Goal: Task Accomplishment & Management: Use online tool/utility

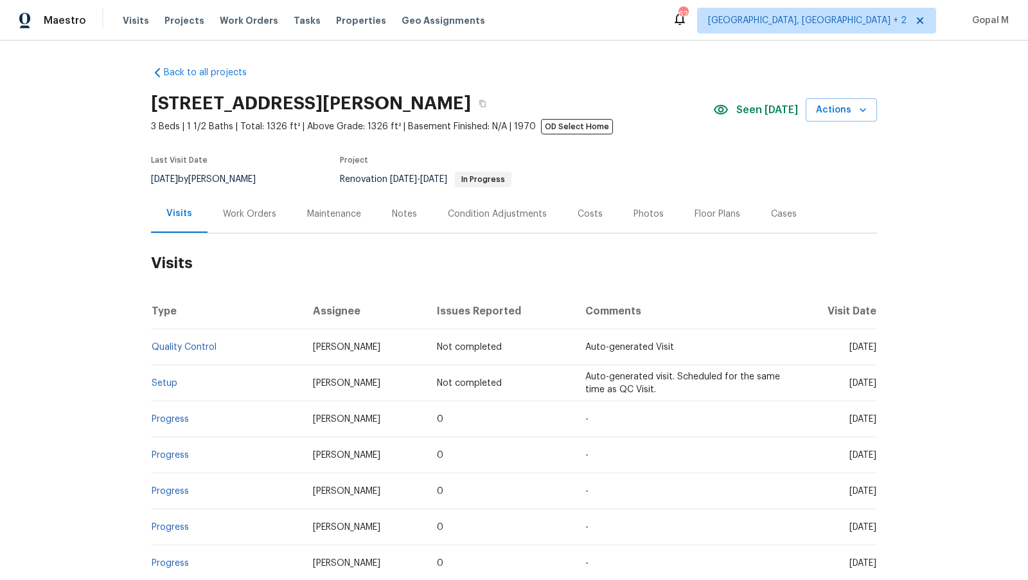
click at [267, 214] on div "Work Orders" at bounding box center [249, 214] width 53 height 13
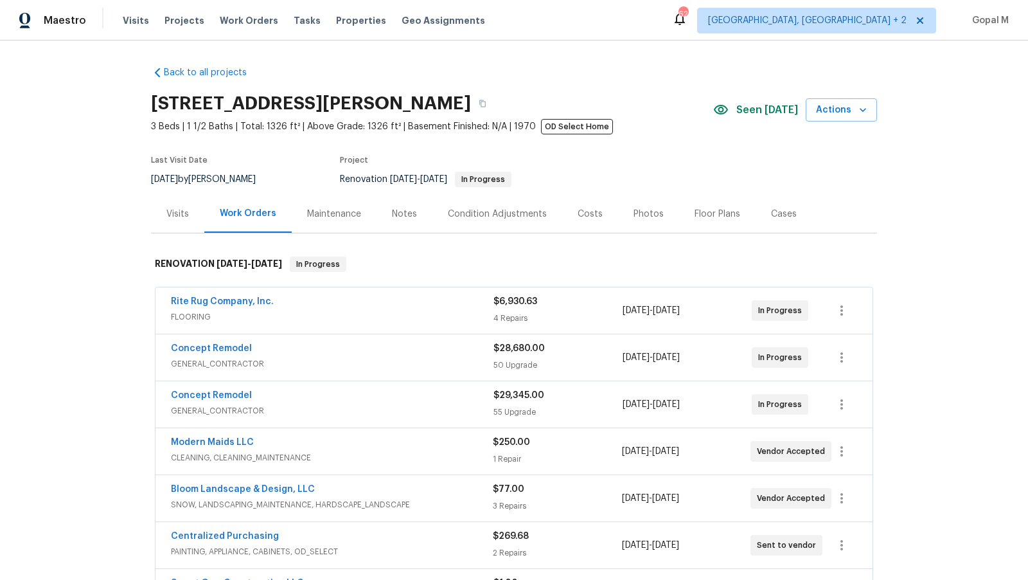
click at [438, 299] on div "Rite Rug Company, Inc." at bounding box center [332, 302] width 323 height 15
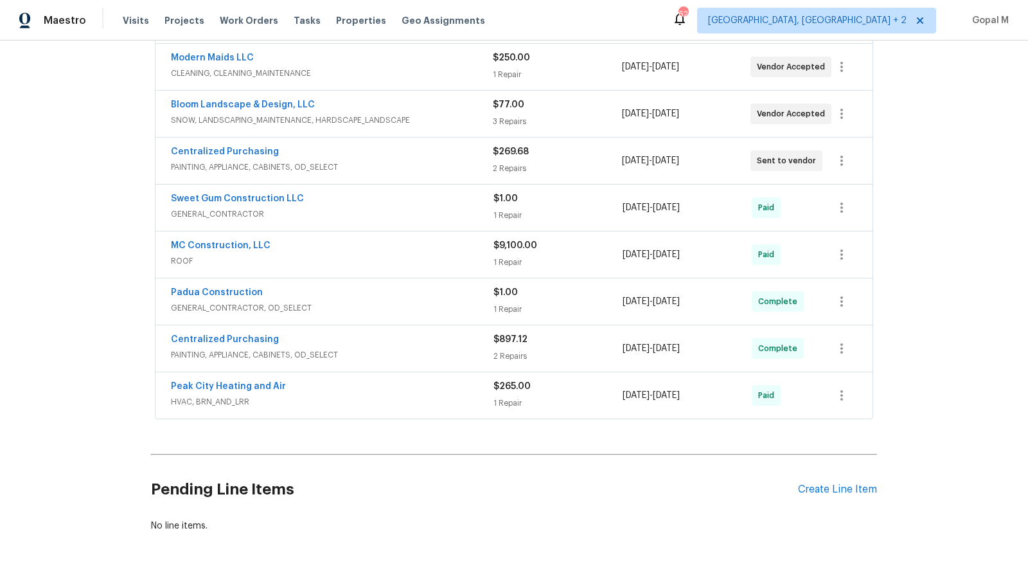
scroll to position [1060, 0]
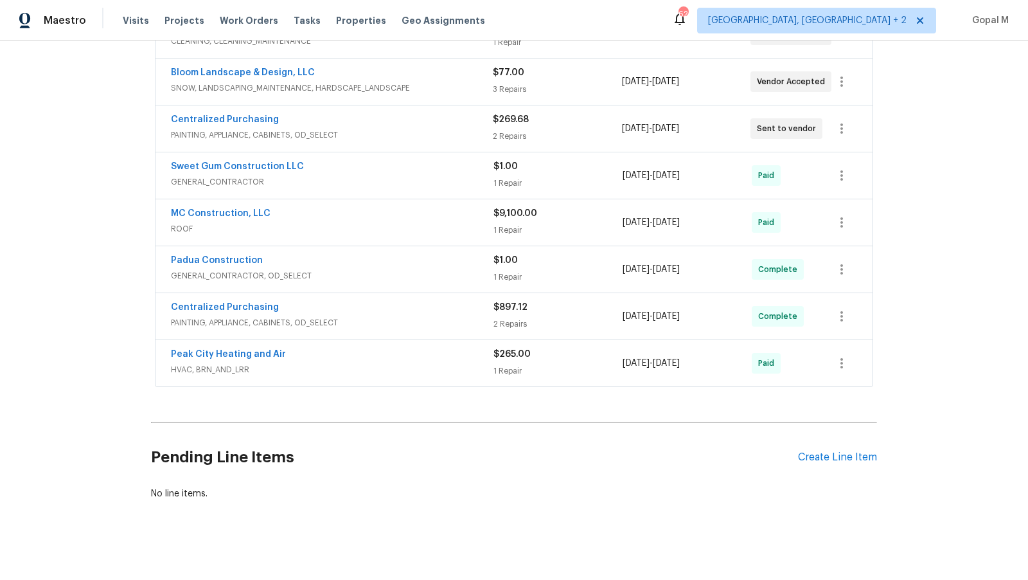
click at [456, 355] on div "Peak City Heating and Air" at bounding box center [332, 355] width 323 height 15
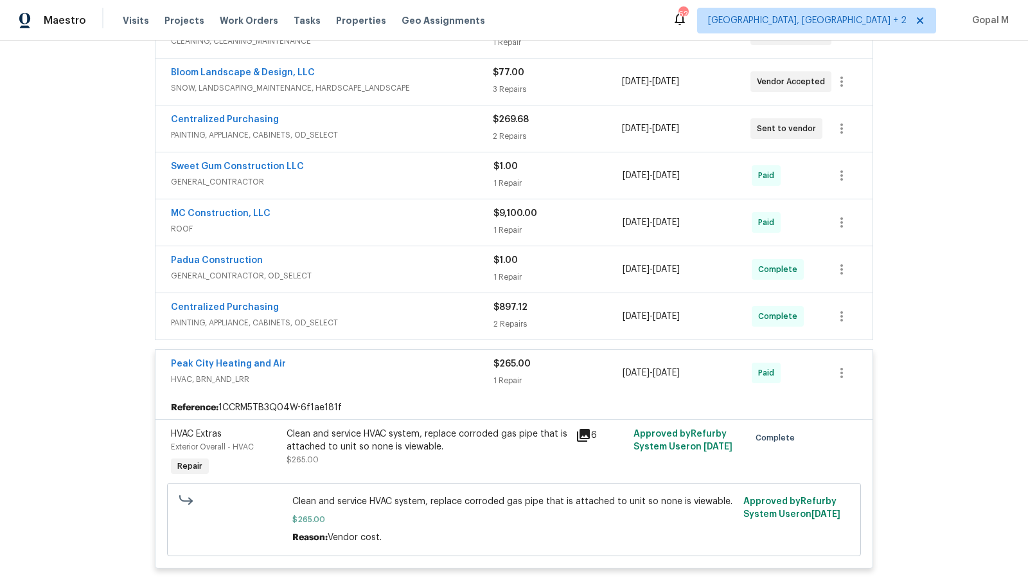
click at [463, 301] on div "Centralized Purchasing" at bounding box center [332, 308] width 323 height 15
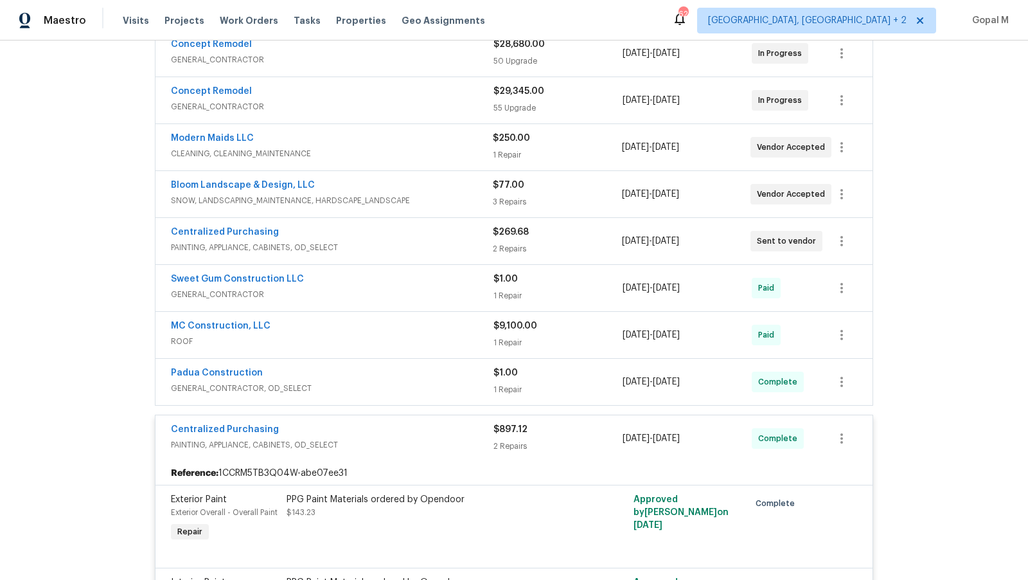
scroll to position [1054, 0]
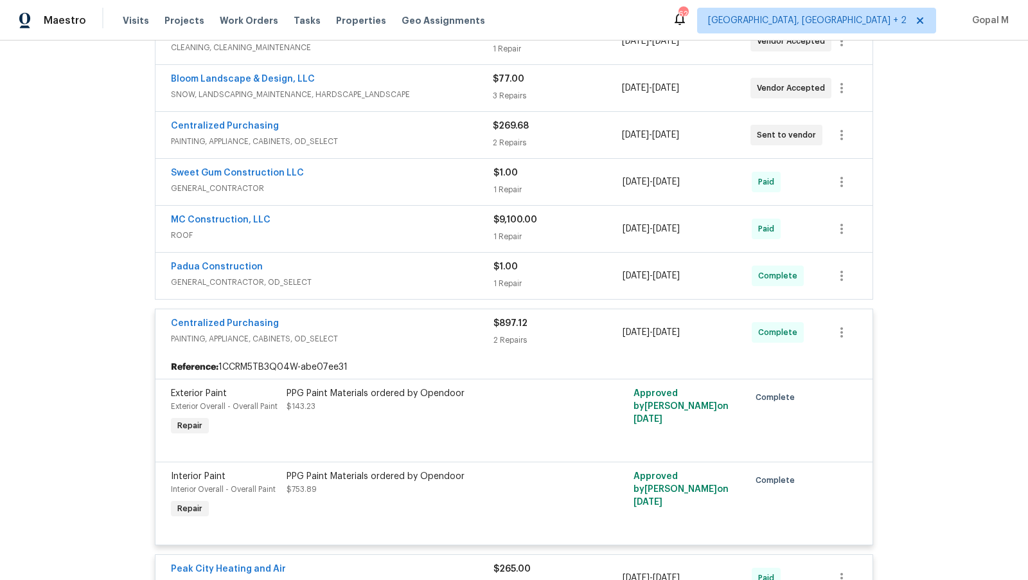
click at [463, 263] on div "Padua Construction" at bounding box center [332, 267] width 323 height 15
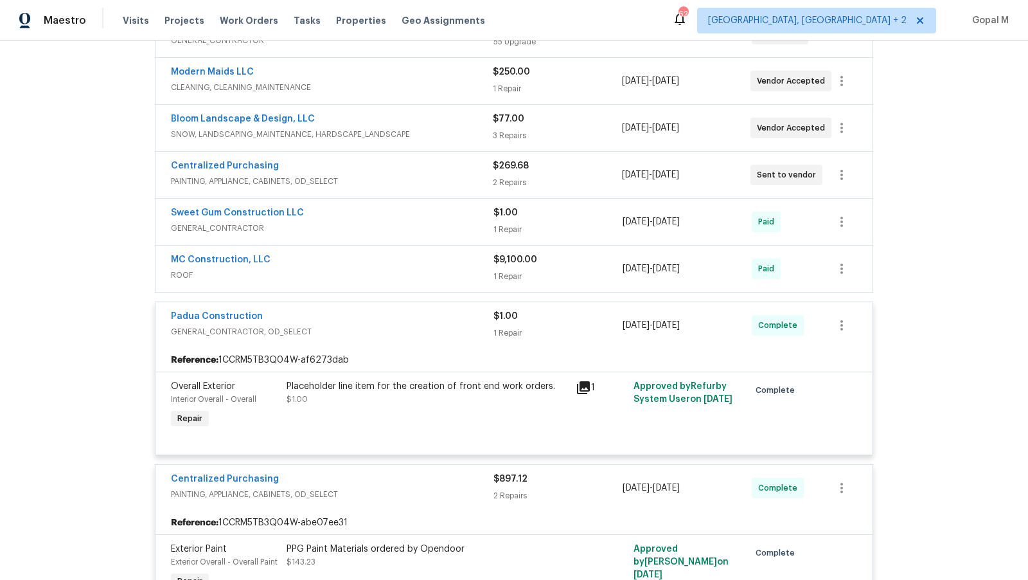
scroll to position [1007, 0]
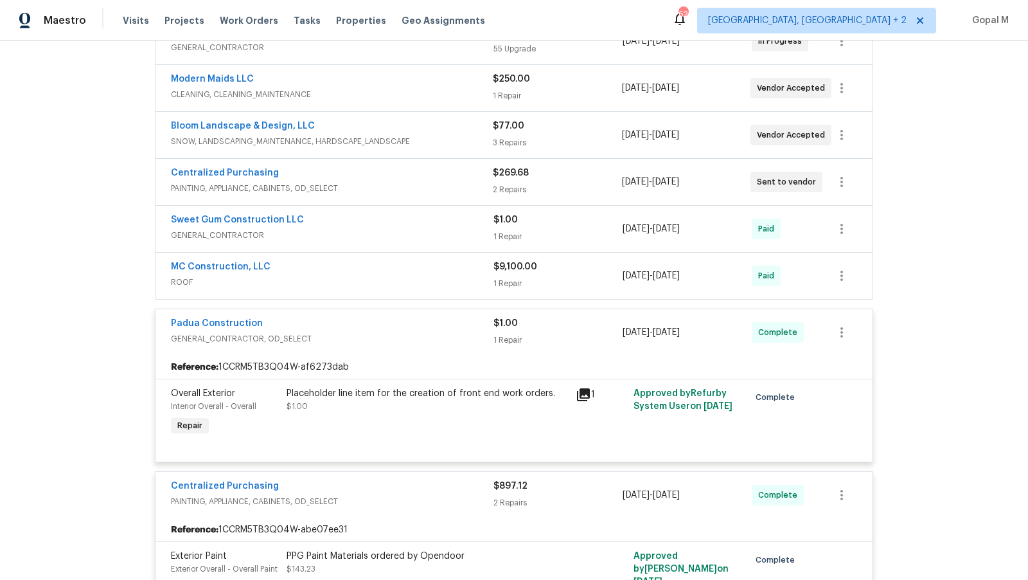
click at [462, 263] on div "MC Construction, LLC" at bounding box center [332, 267] width 323 height 15
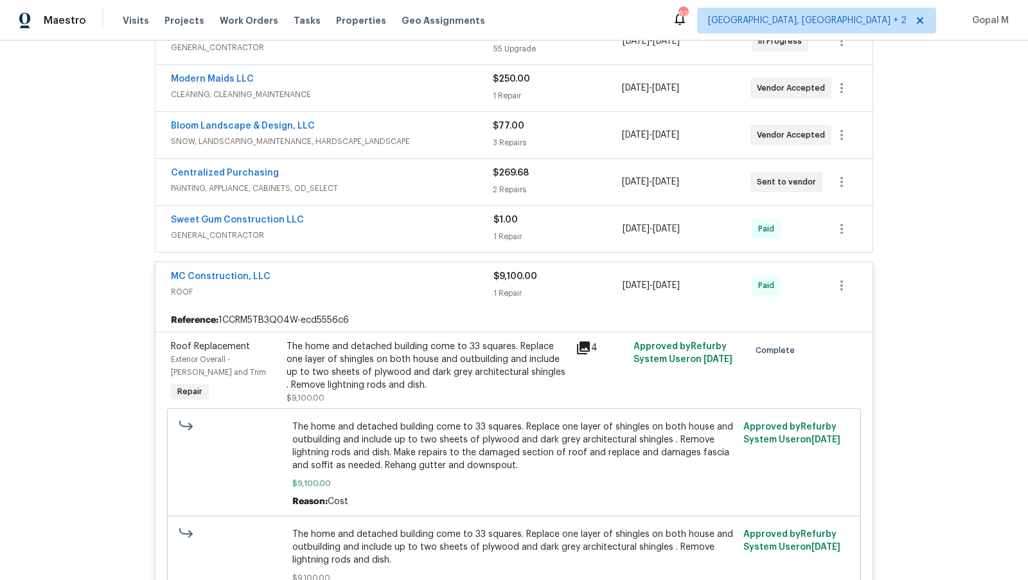
click at [454, 221] on div "Sweet Gum Construction LLC" at bounding box center [332, 220] width 323 height 15
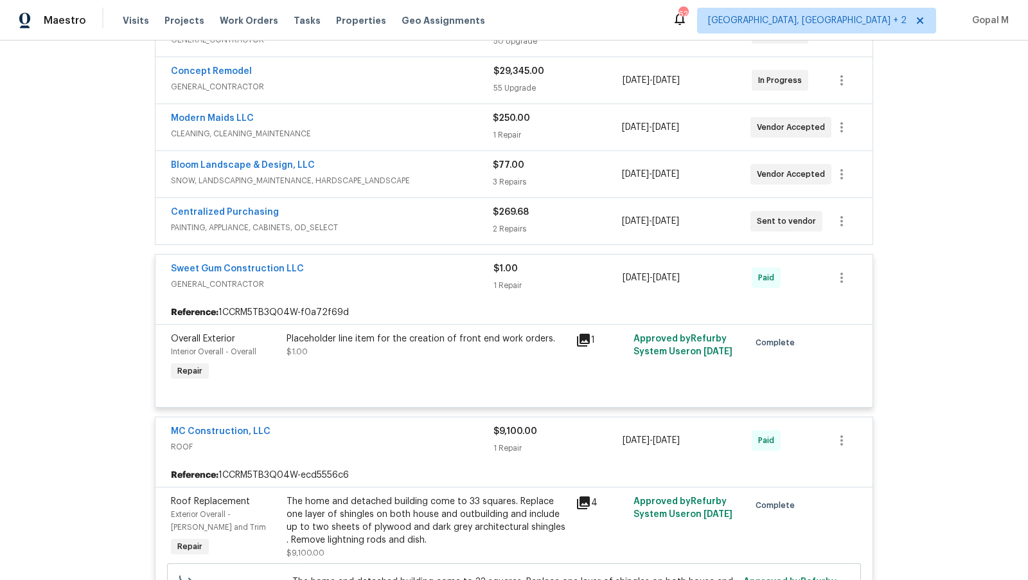
scroll to position [961, 0]
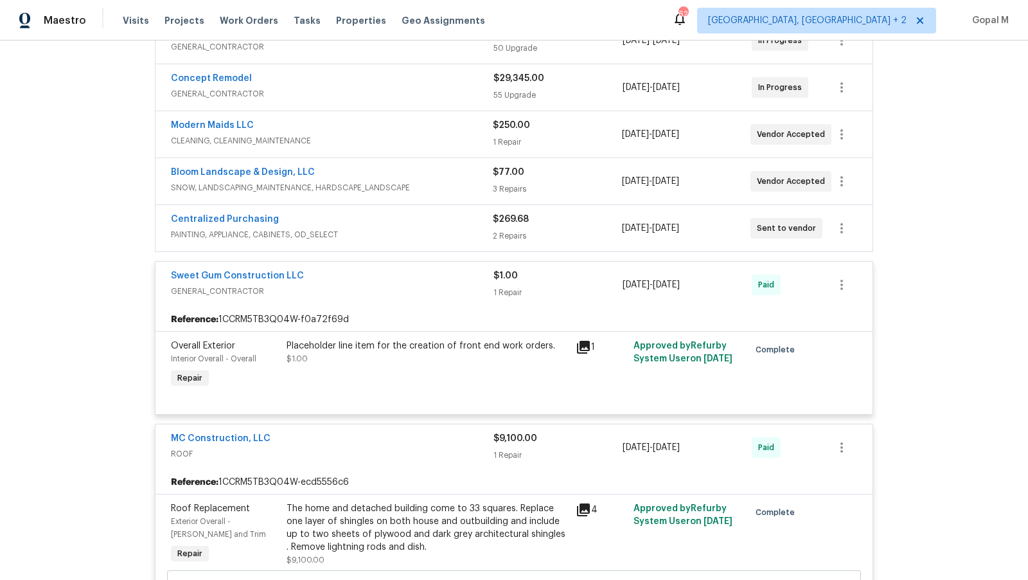
click at [454, 221] on div "Centralized Purchasing" at bounding box center [332, 220] width 322 height 15
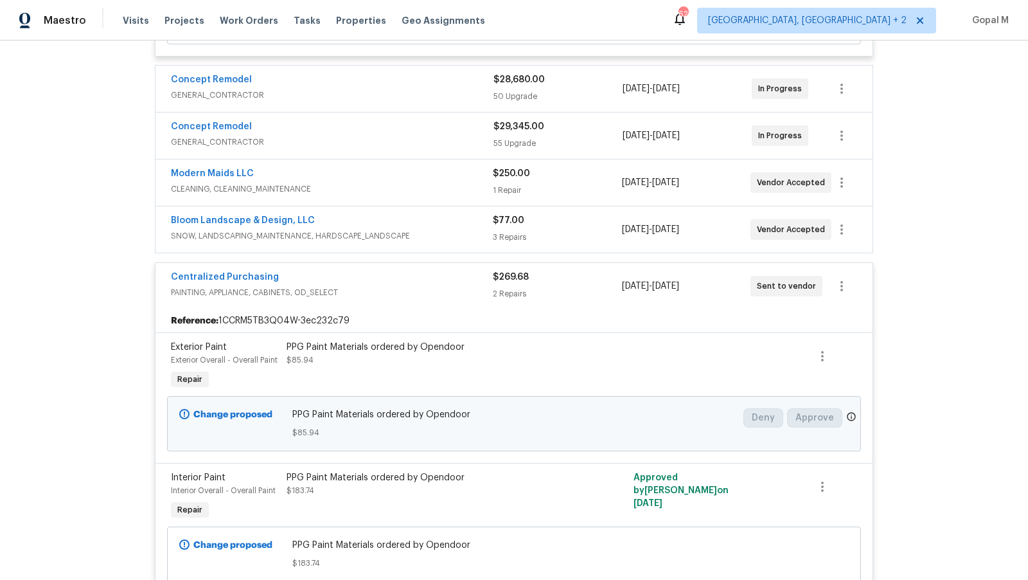
scroll to position [910, 0]
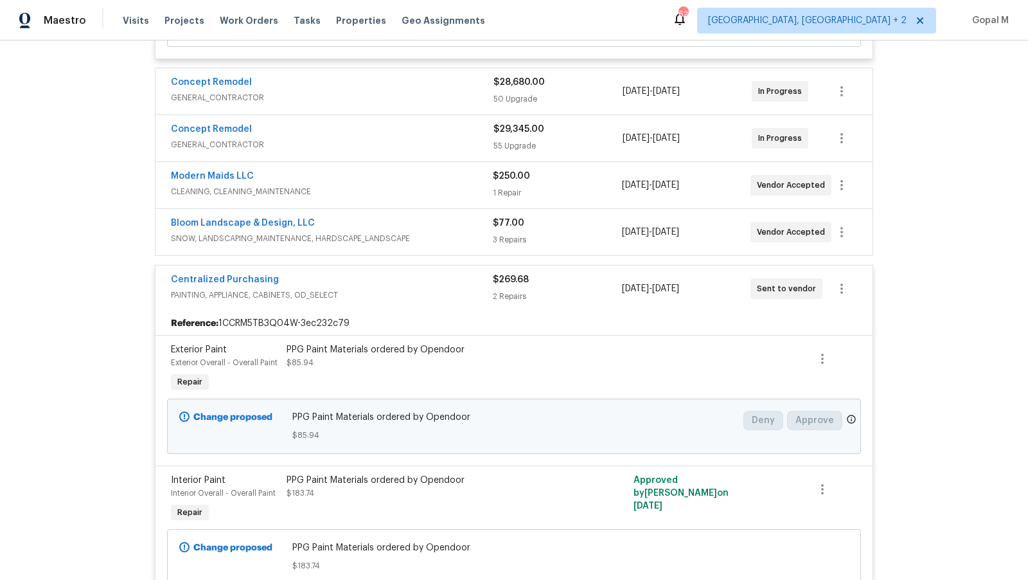
click at [454, 221] on div "Bloom Landscape & Design, LLC" at bounding box center [332, 224] width 322 height 15
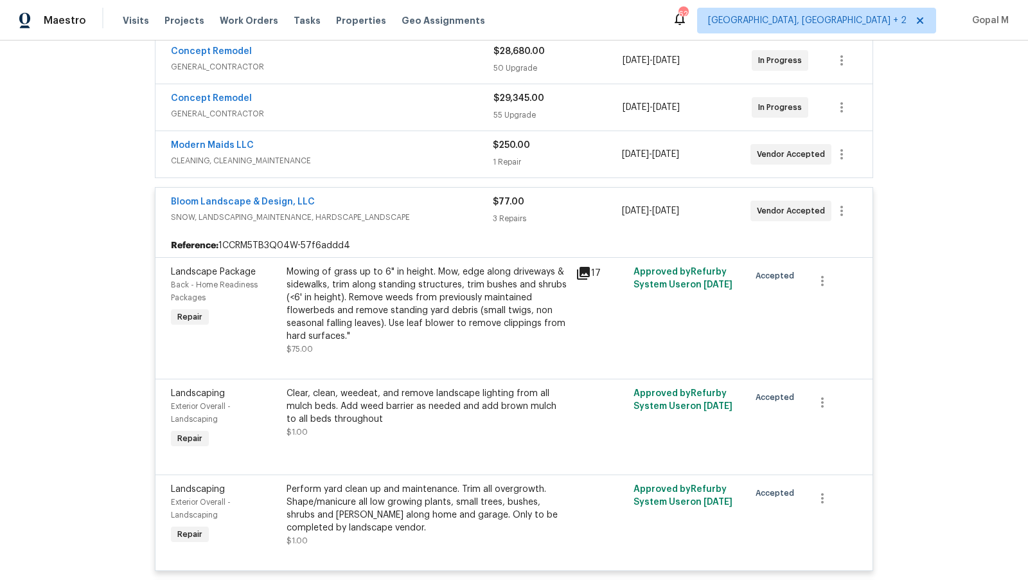
scroll to position [950, 0]
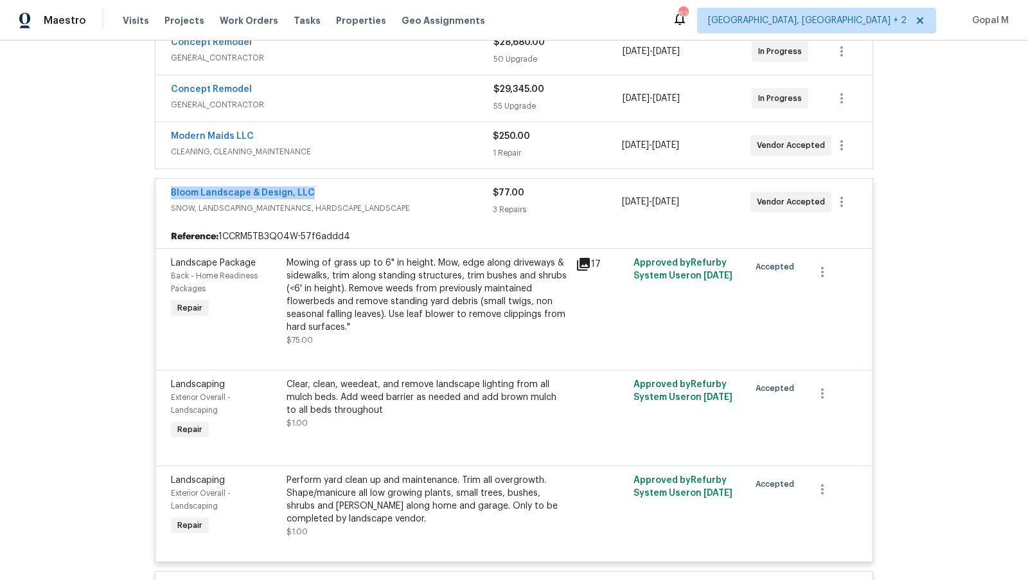
drag, startPoint x: 158, startPoint y: 190, endPoint x: 324, endPoint y: 190, distance: 166.4
click at [324, 190] on div "Bloom Landscape & Design, LLC SNOW, LANDSCAPING_MAINTENANCE, HARDSCAPE_LANDSCAP…" at bounding box center [513, 202] width 717 height 46
copy link "Bloom Landscape & Design, LLC"
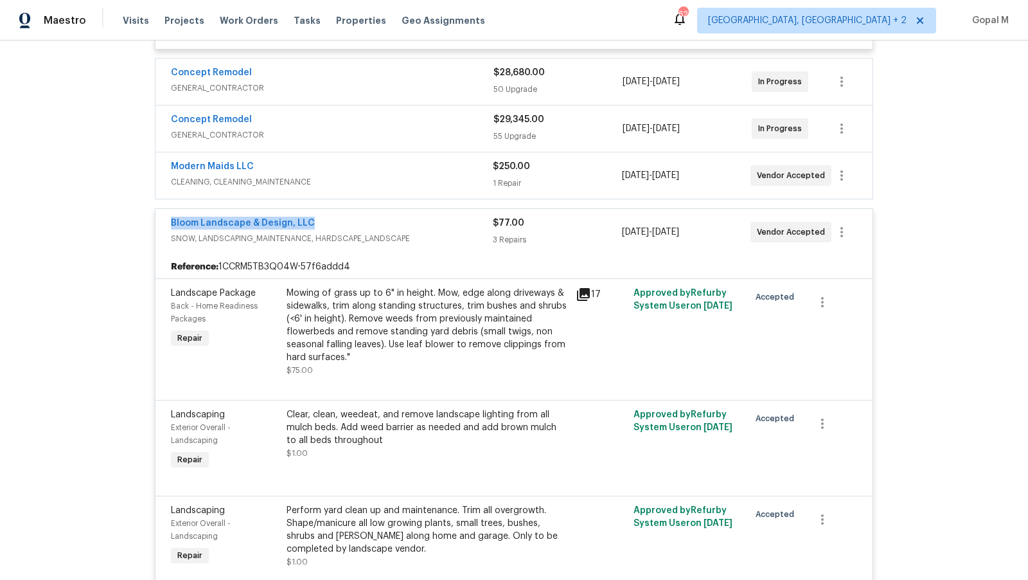
scroll to position [912, 0]
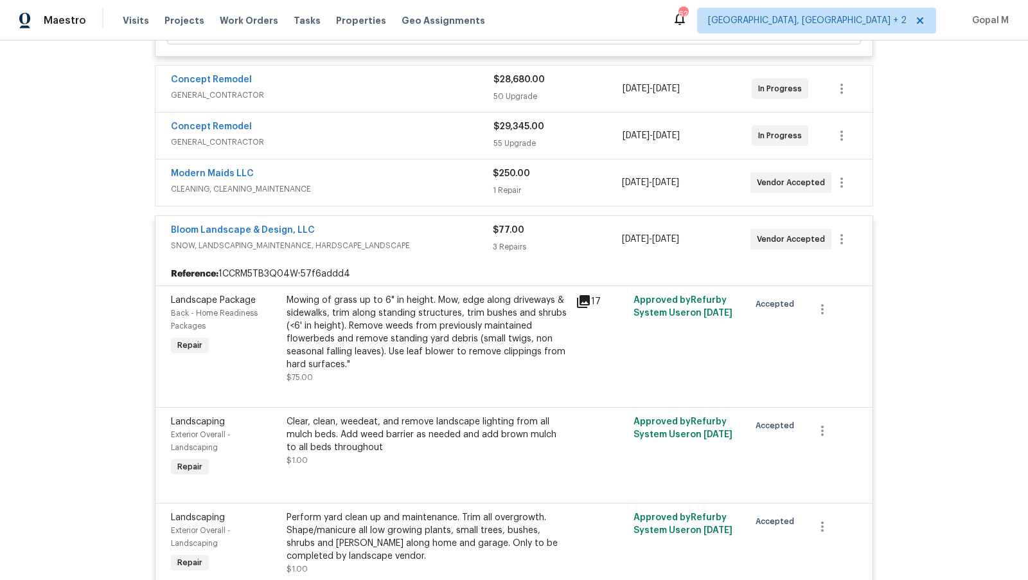
click at [417, 182] on span "CLEANING, CLEANING_MAINTENANCE" at bounding box center [332, 188] width 322 height 13
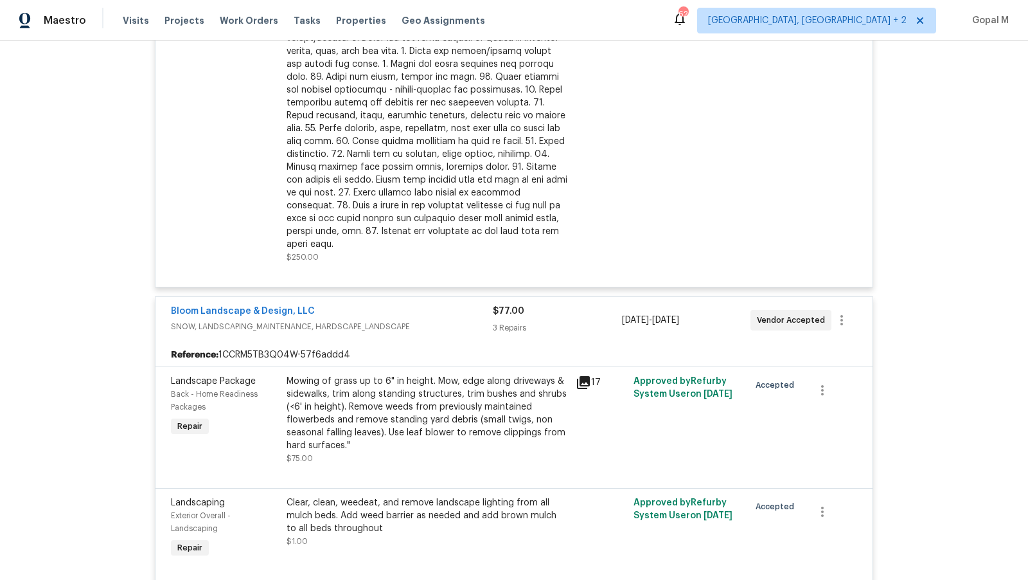
scroll to position [1210, 0]
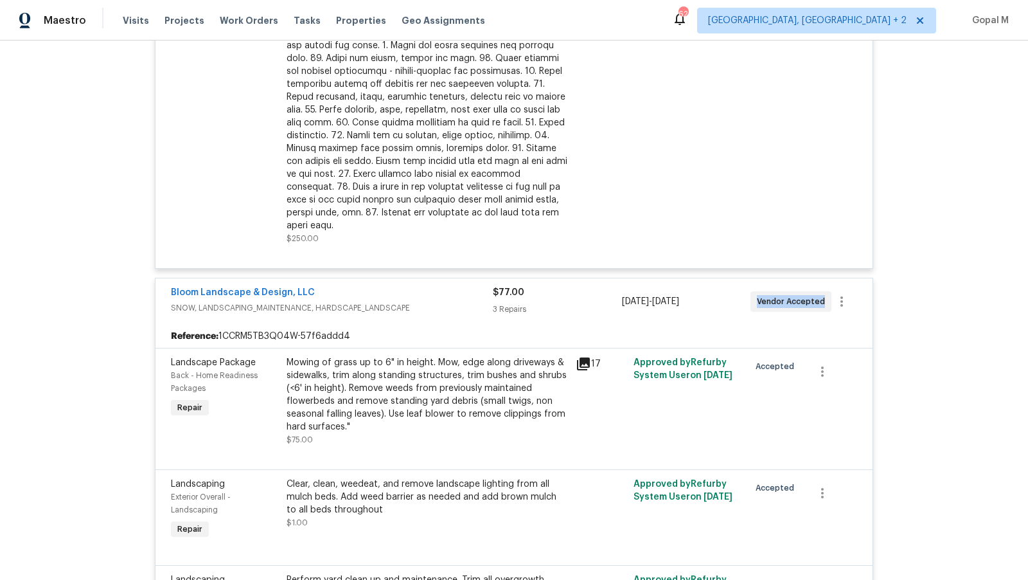
drag, startPoint x: 755, startPoint y: 285, endPoint x: 820, endPoint y: 283, distance: 64.9
click at [821, 291] on div "Vendor Accepted" at bounding box center [790, 301] width 81 height 21
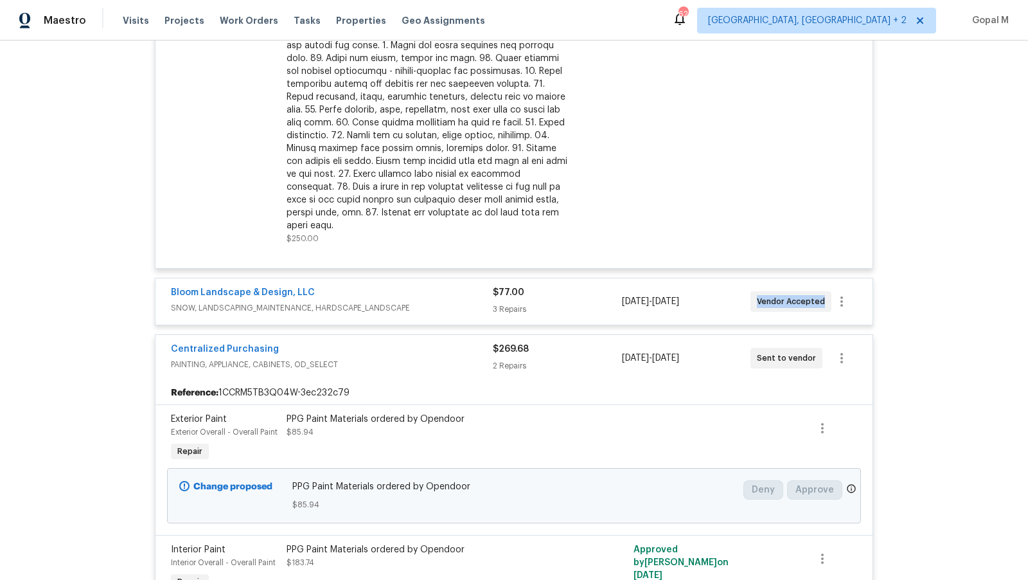
copy span "Vendor Accepted"
